Goal: Information Seeking & Learning: Find specific fact

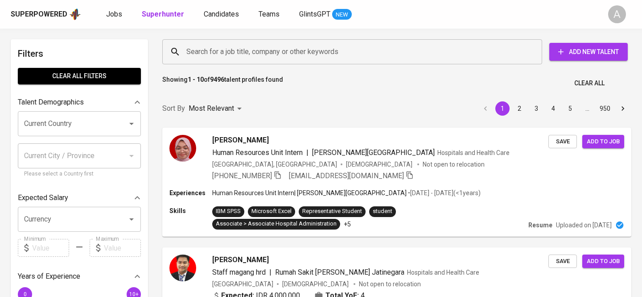
click at [215, 52] on input "Search for a job title, company or other keywords" at bounding box center [354, 51] width 341 height 17
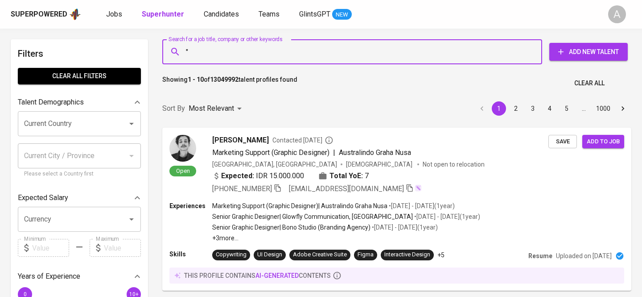
paste input "[PERSON_NAME]"
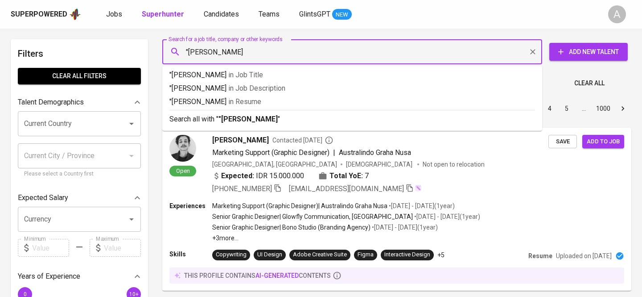
type input ""[PERSON_NAME]""
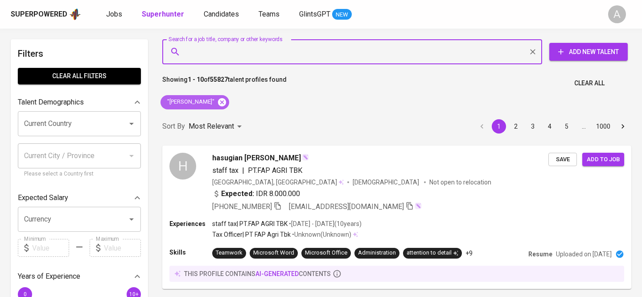
click at [226, 103] on icon at bounding box center [222, 102] width 8 height 8
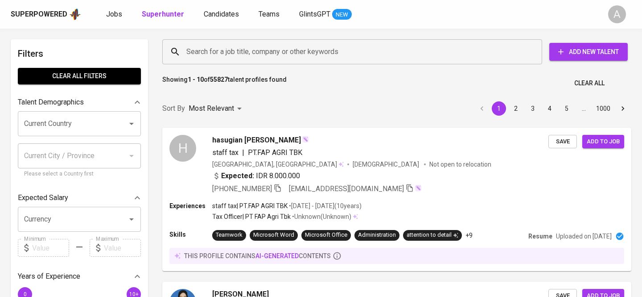
click at [235, 53] on input "Search for a job title, company or other keywords" at bounding box center [354, 51] width 341 height 17
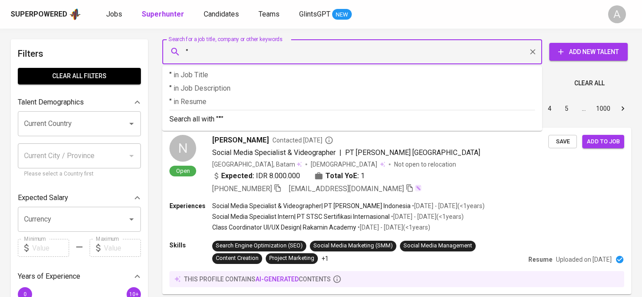
paste input "[PERSON_NAME]"
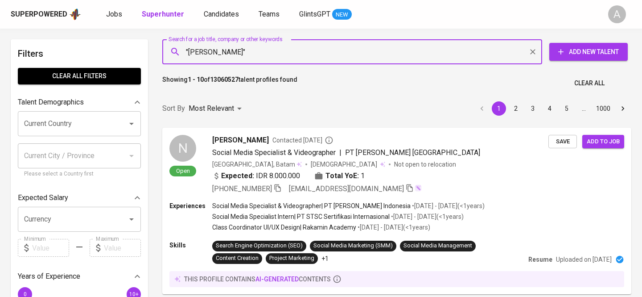
paste input "[GEOGRAPHIC_DATA][DEMOGRAPHIC_DATA]"
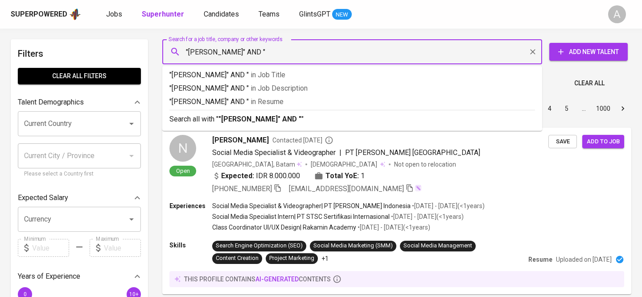
paste input "[GEOGRAPHIC_DATA][DEMOGRAPHIC_DATA]"
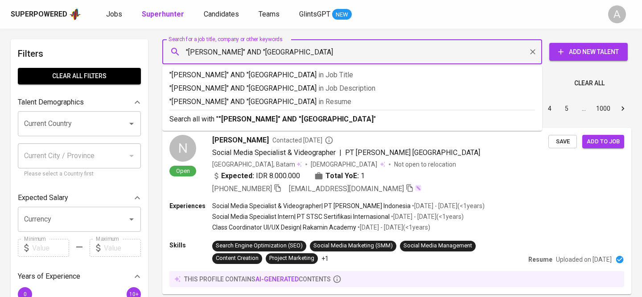
type input ""[PERSON_NAME]" AND "[GEOGRAPHIC_DATA]""
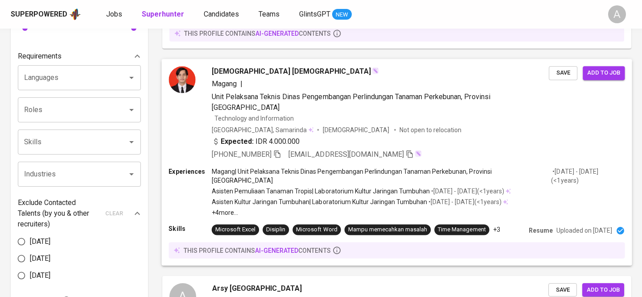
scroll to position [364, 0]
